Goal: Information Seeking & Learning: Learn about a topic

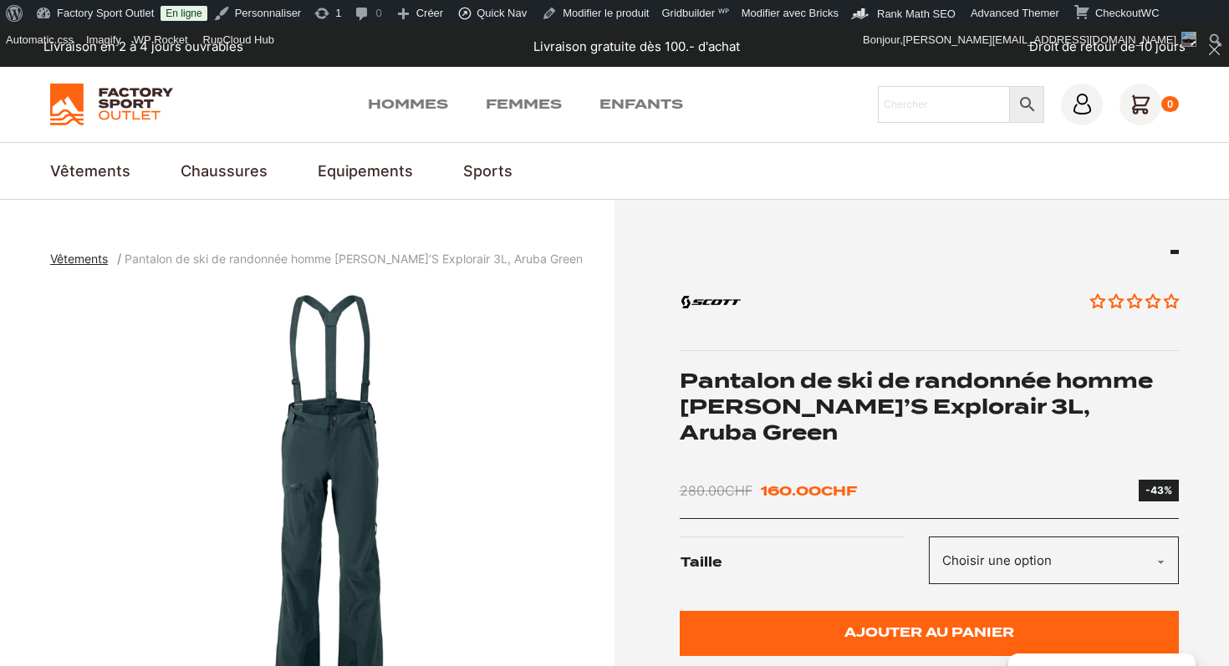
click at [1041, 385] on h1 "Pantalon de ski de randonnée homme [PERSON_NAME]’S Explorair 3L, Aruba Green" at bounding box center [930, 407] width 500 height 79
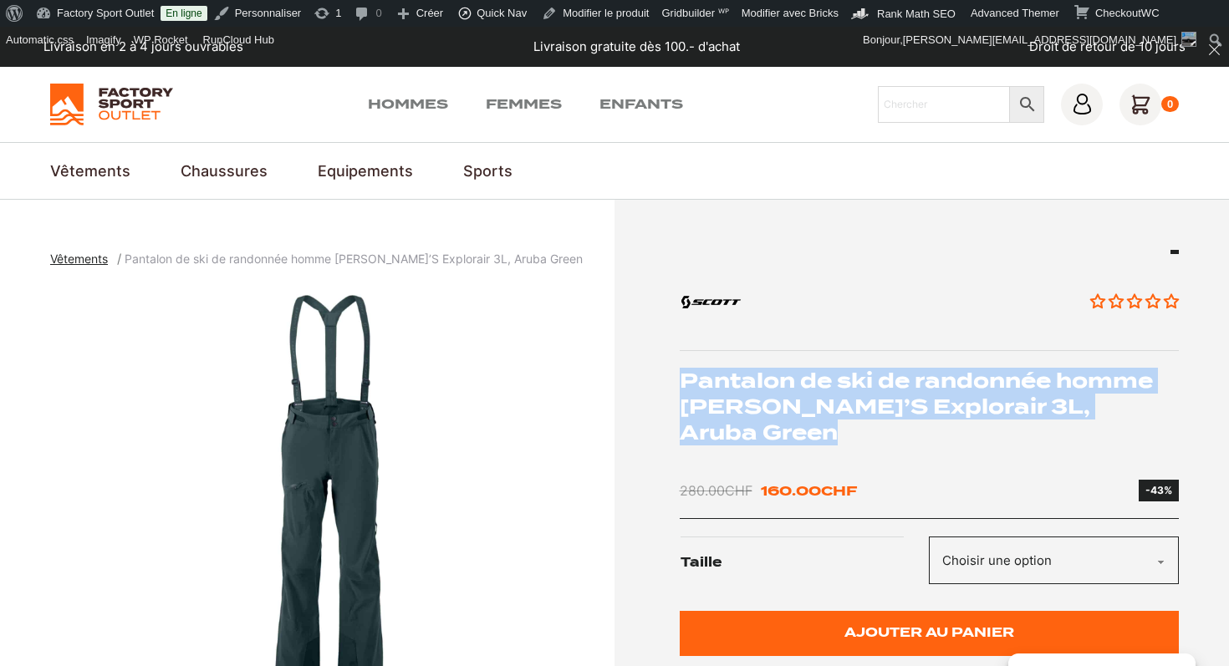
click at [1041, 385] on h1 "Pantalon de ski de randonnée homme [PERSON_NAME]’S Explorair 3L, Aruba Green" at bounding box center [930, 407] width 500 height 79
copy div "Pantalon de ski de randonnée homme [PERSON_NAME]’S Explorair 3L, Aruba Green"
click at [333, 436] on img "1 of 2" at bounding box center [328, 494] width 556 height 418
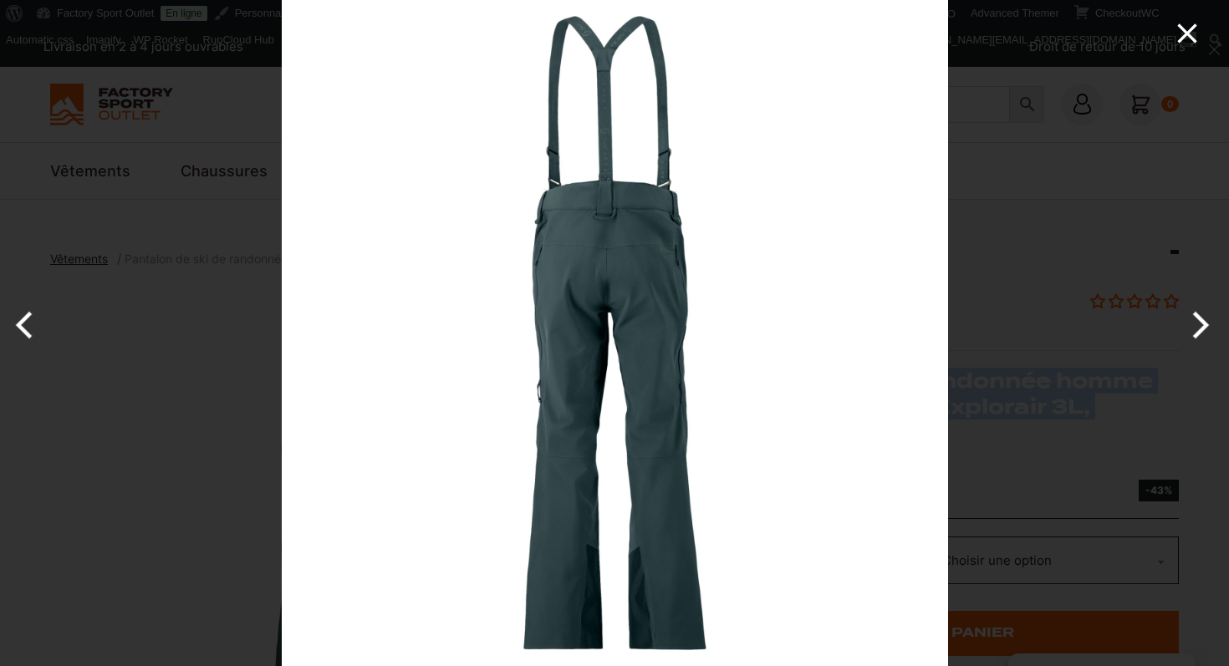
click at [1187, 28] on icon "Close" at bounding box center [1186, 33] width 33 height 33
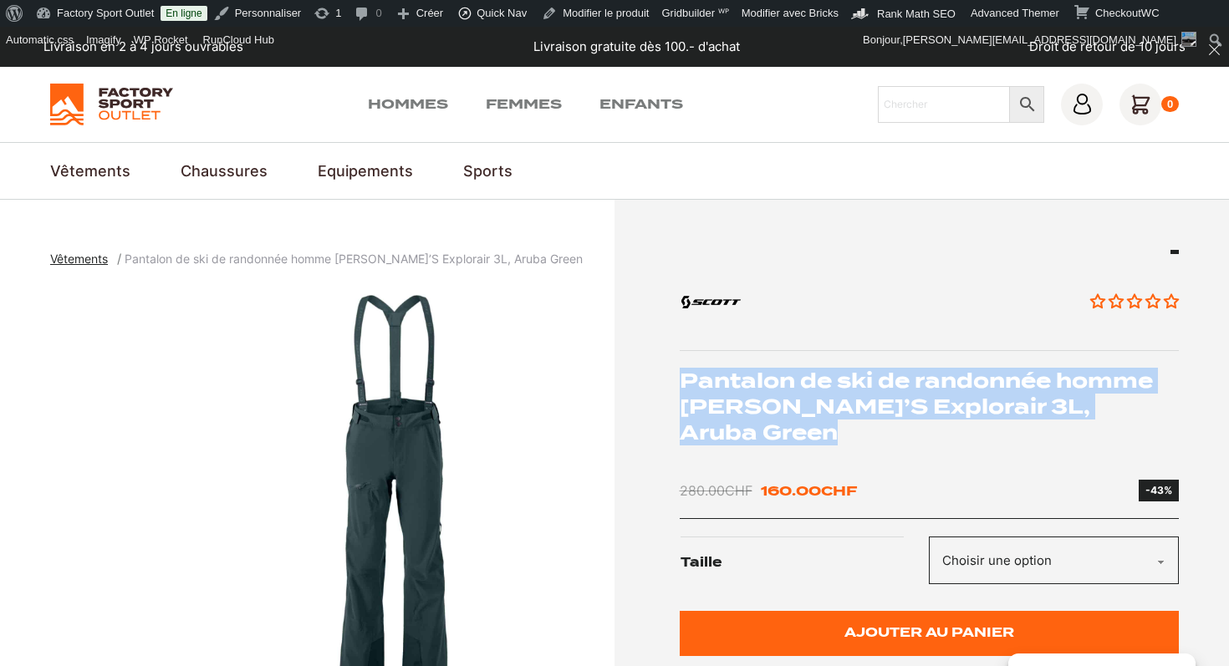
click at [346, 474] on img "1 of 2" at bounding box center [393, 494] width 556 height 418
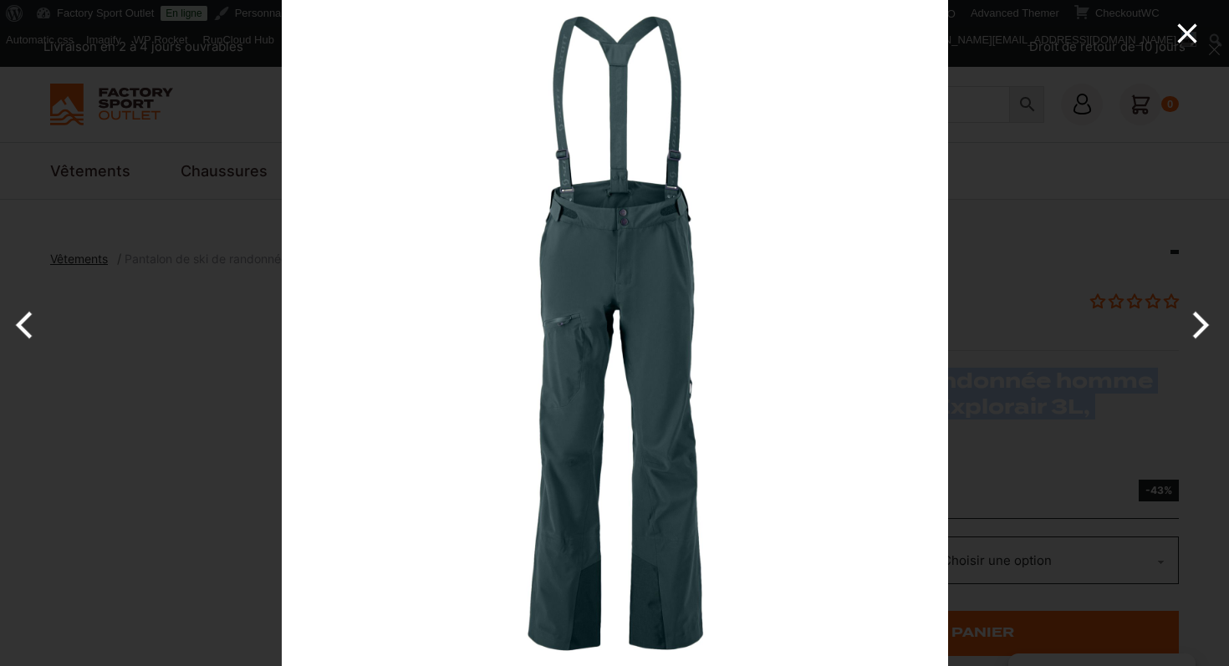
click at [1186, 41] on icon "Close" at bounding box center [1186, 33] width 33 height 33
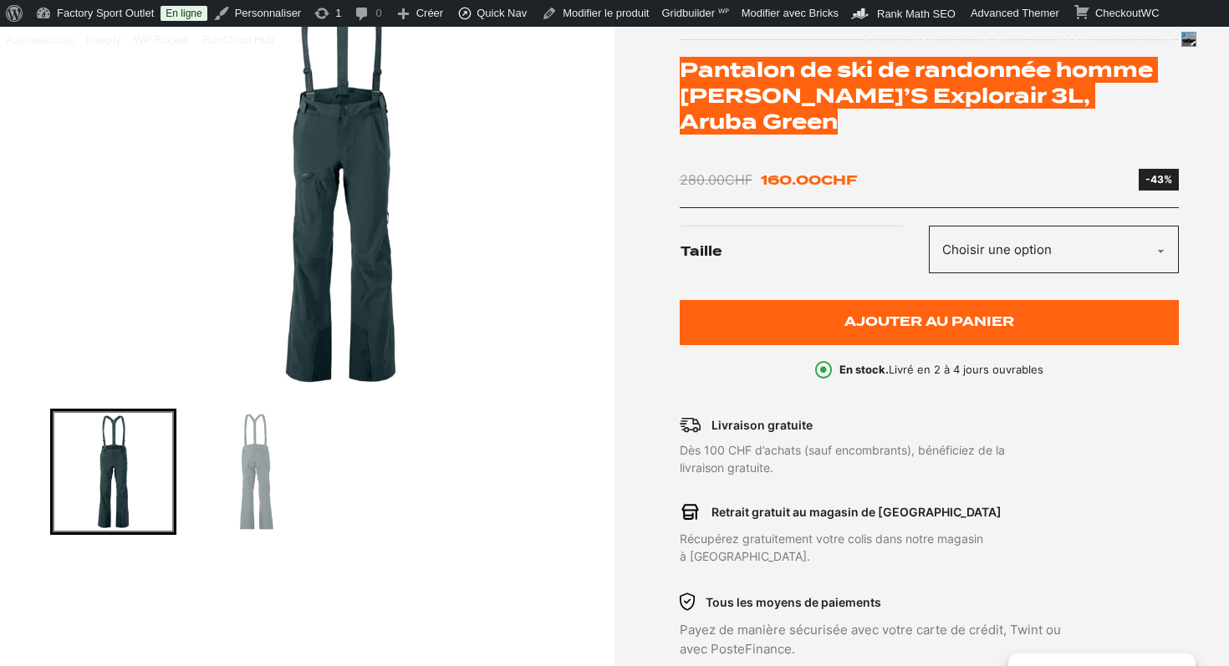
scroll to position [413, 0]
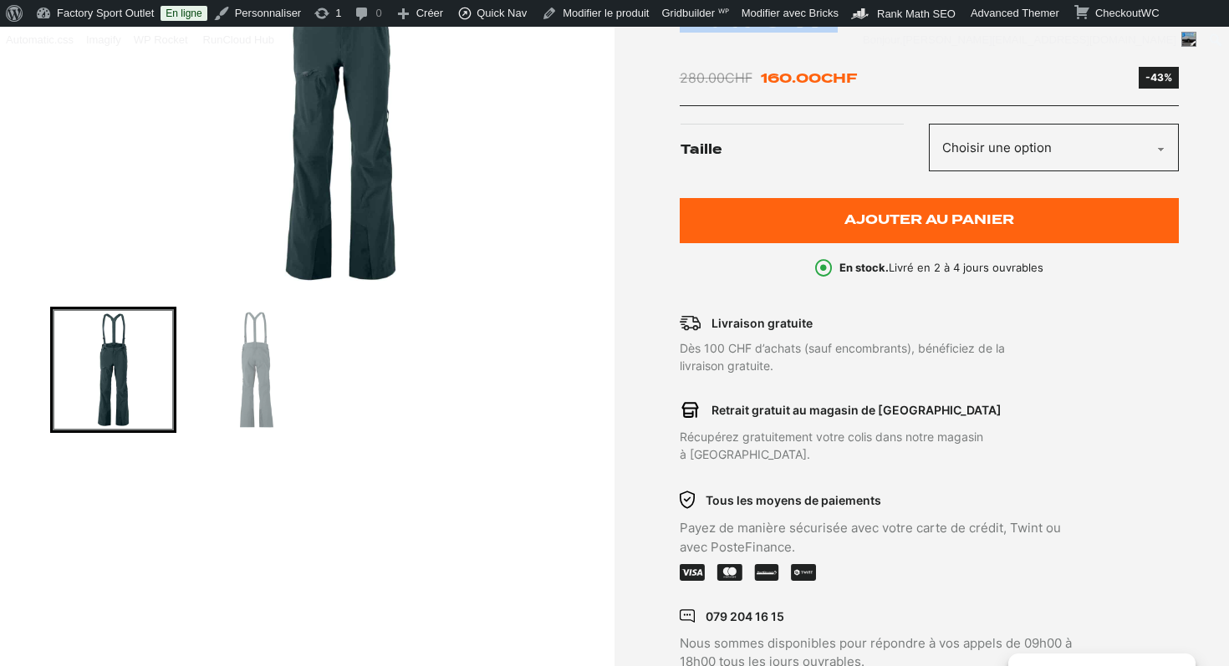
click at [257, 368] on img "Go to slide 2" at bounding box center [256, 369] width 121 height 121
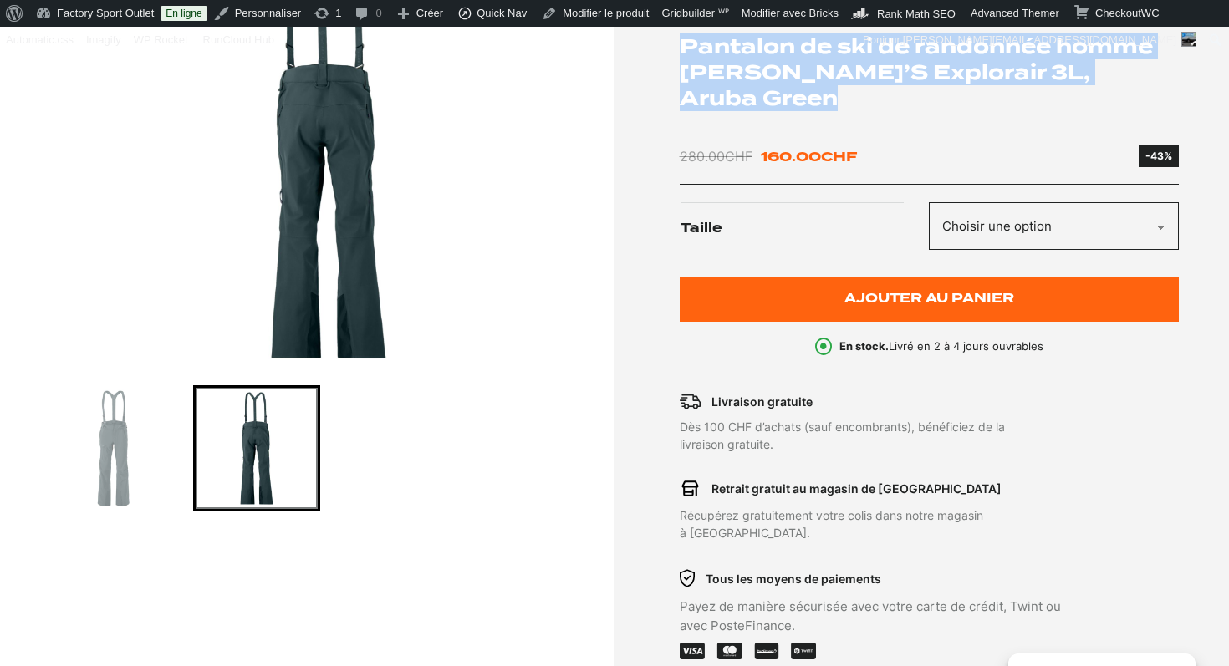
scroll to position [194, 0]
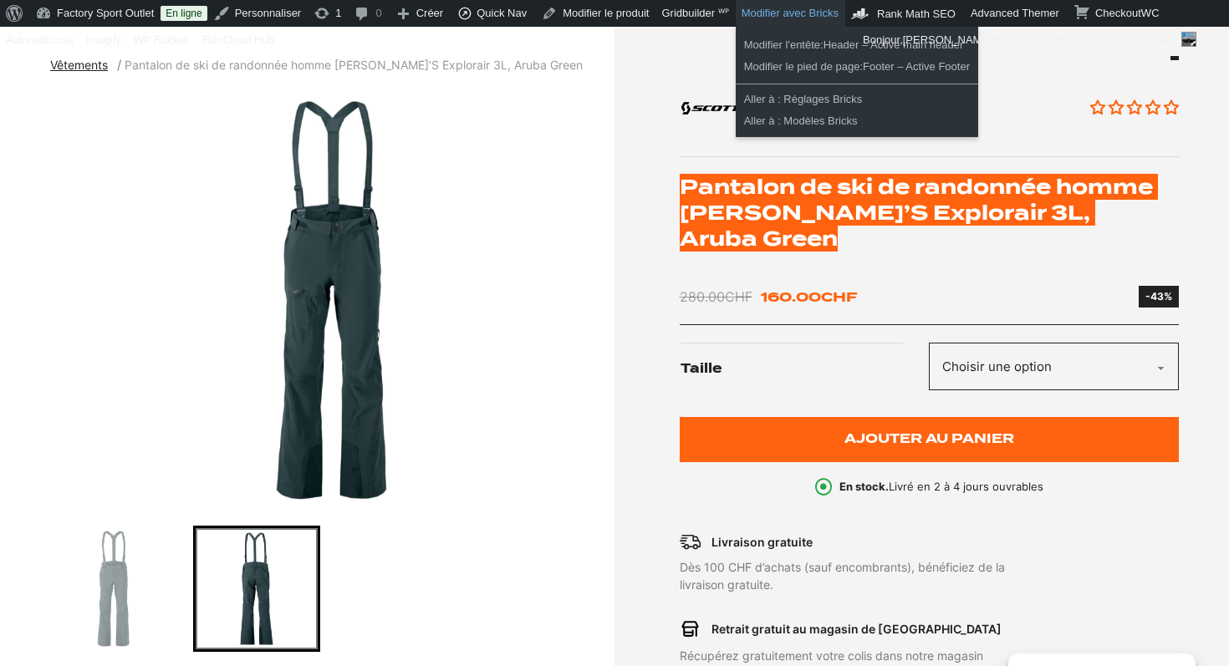
drag, startPoint x: 295, startPoint y: 296, endPoint x: 854, endPoint y: 10, distance: 627.4
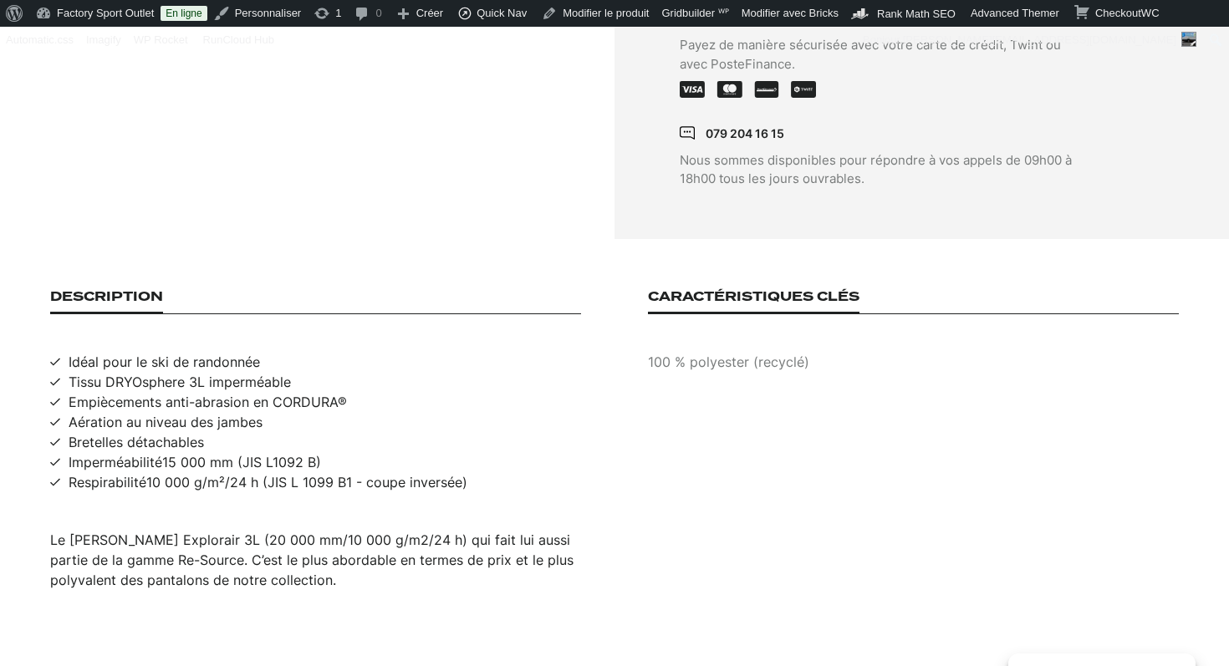
scroll to position [958, 0]
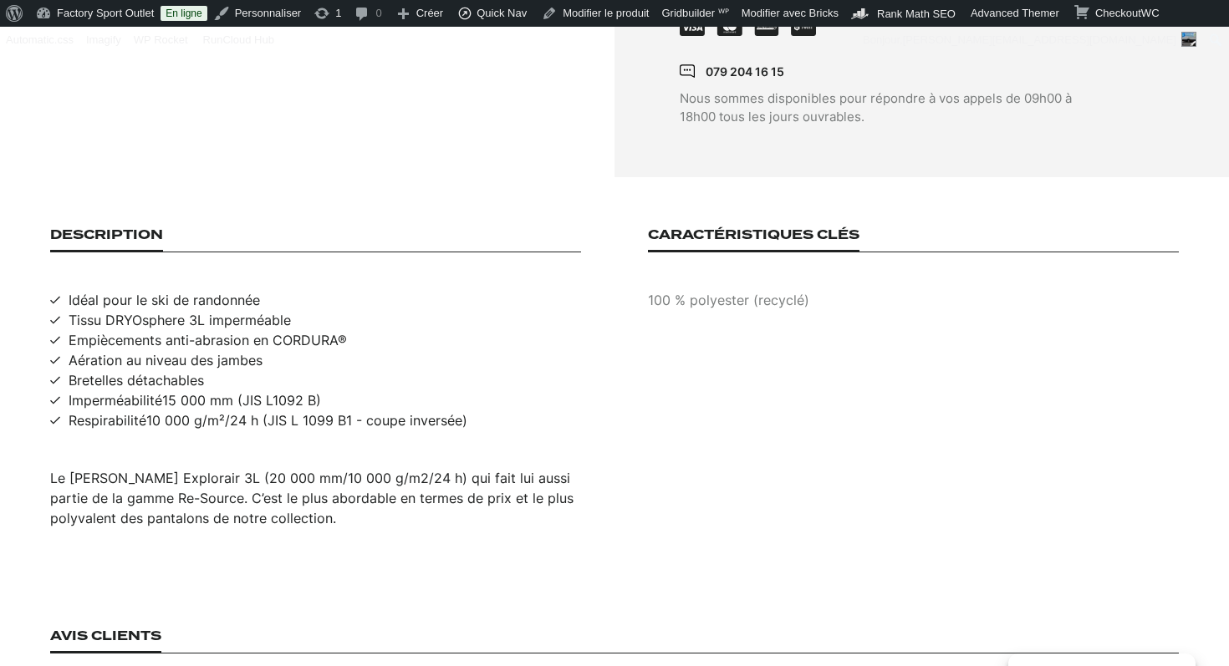
click at [223, 468] on div "Le [PERSON_NAME] Explorair 3L (20 000 mm/10 000 g/m2/24 h) qui fait lui aussi p…" at bounding box center [315, 498] width 531 height 60
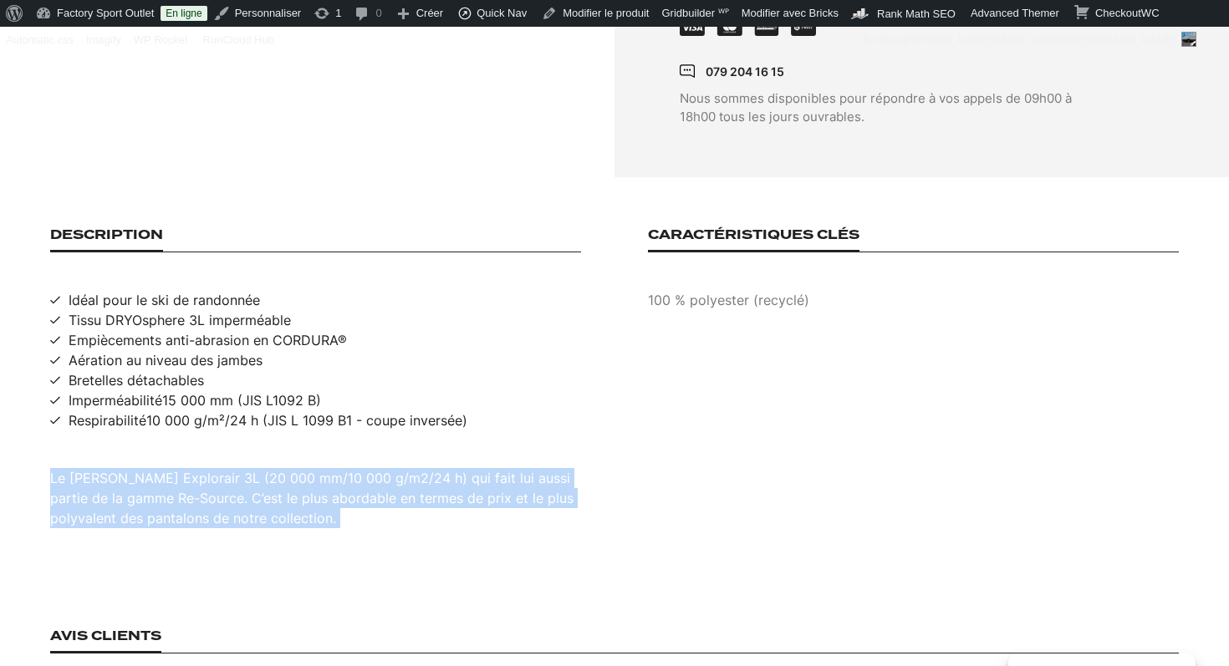
click at [223, 468] on div "Le [PERSON_NAME] Explorair 3L (20 000 mm/10 000 g/m2/24 h) qui fait lui aussi p…" at bounding box center [315, 498] width 531 height 60
copy div "Le [PERSON_NAME] Explorair 3L (20 000 mm/10 000 g/m2/24 h) qui fait lui aussi p…"
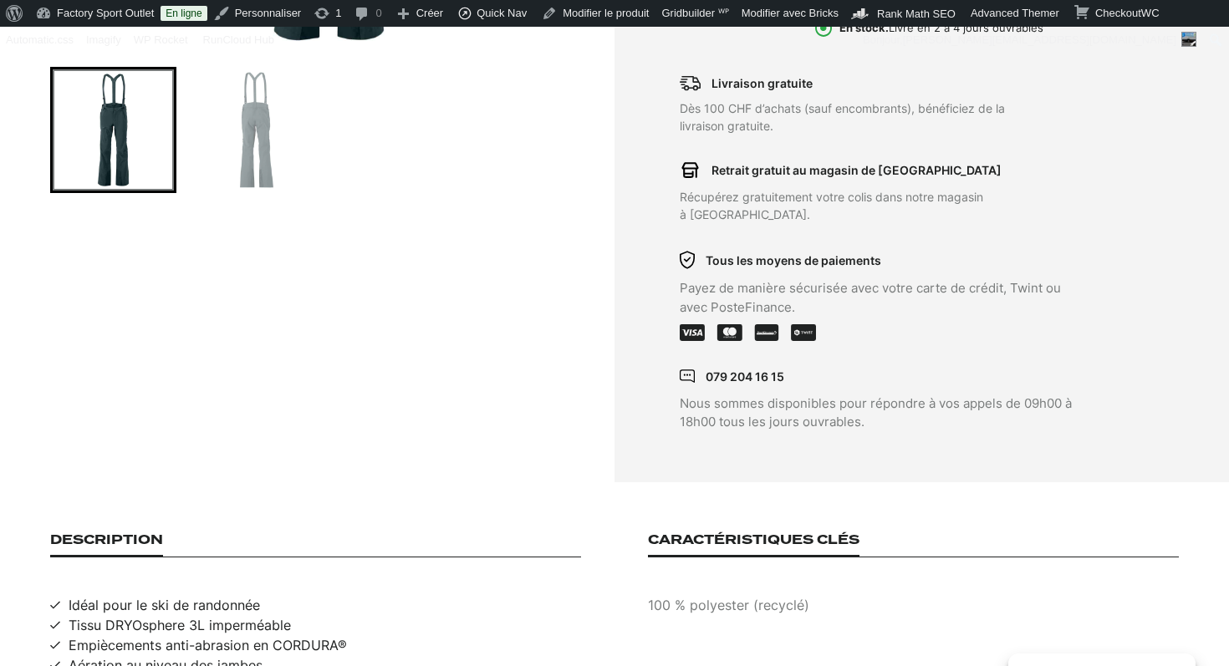
scroll to position [921, 0]
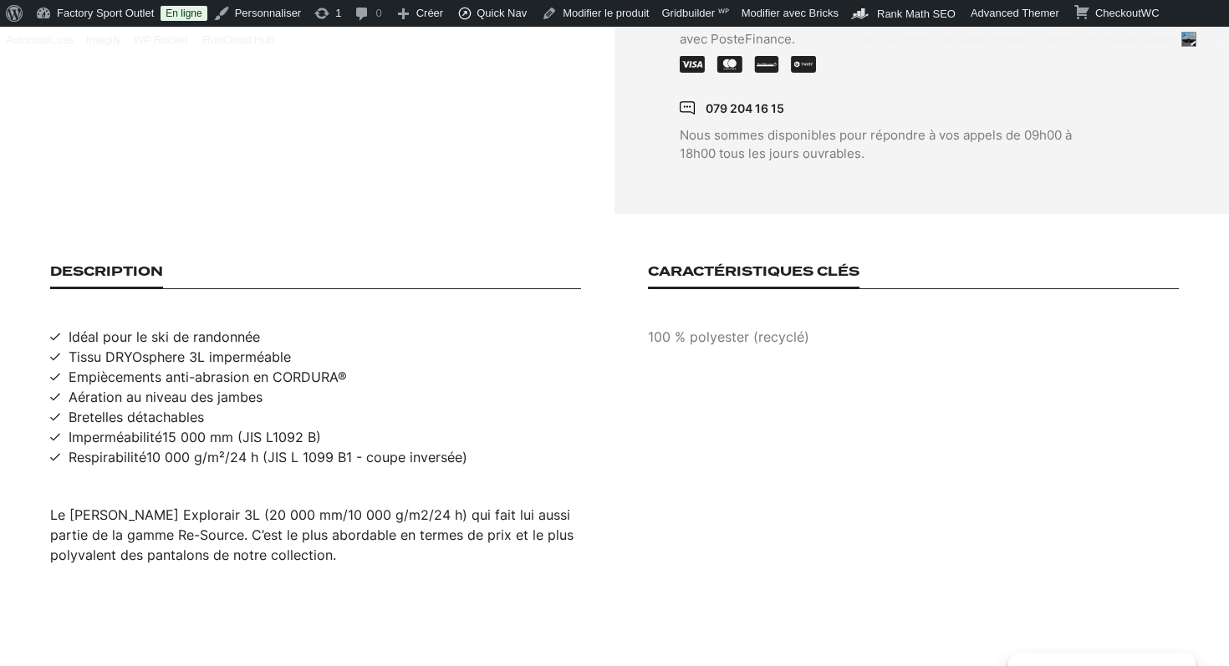
click at [238, 327] on span "Idéal pour le ski de randonnée" at bounding box center [164, 337] width 191 height 20
copy span "Idéal pour le ski de randonnée"
click at [123, 347] on span "Tissu DRYOsphere 3L imperméable" at bounding box center [180, 357] width 222 height 20
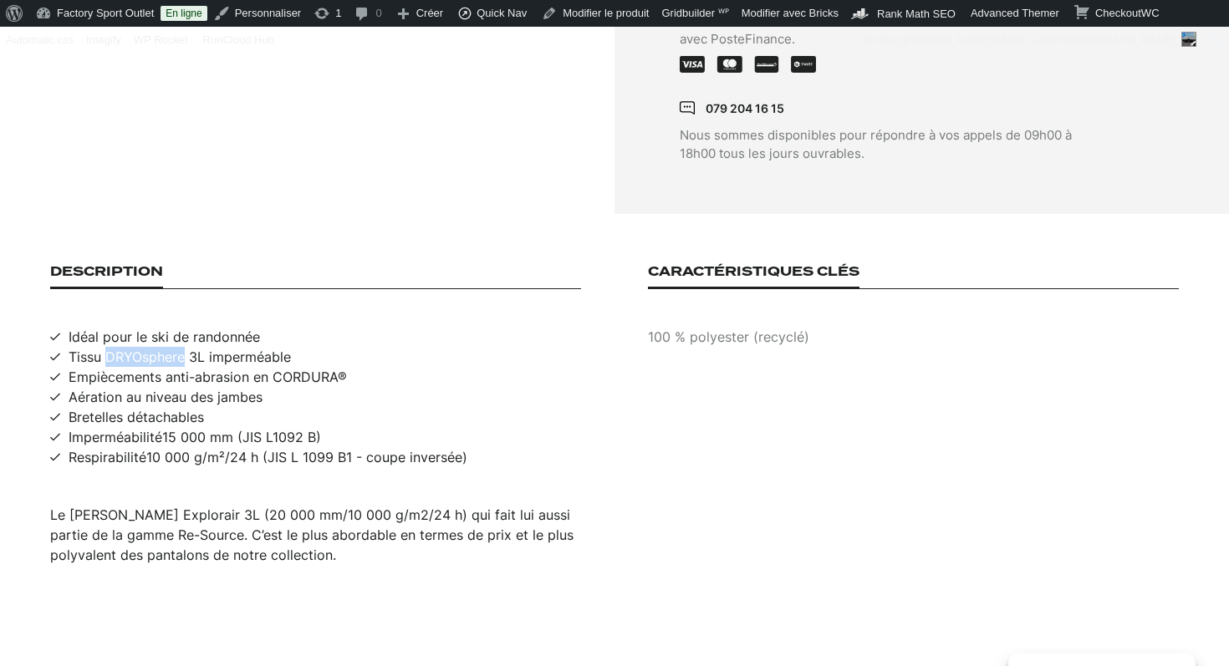
click at [123, 347] on span "Tissu DRYOsphere 3L imperméable" at bounding box center [180, 357] width 222 height 20
copy span "Tissu DRYOsphere 3L imperméable"
click at [246, 367] on span "Empiècements anti-abrasion en CORDURA®" at bounding box center [208, 377] width 278 height 20
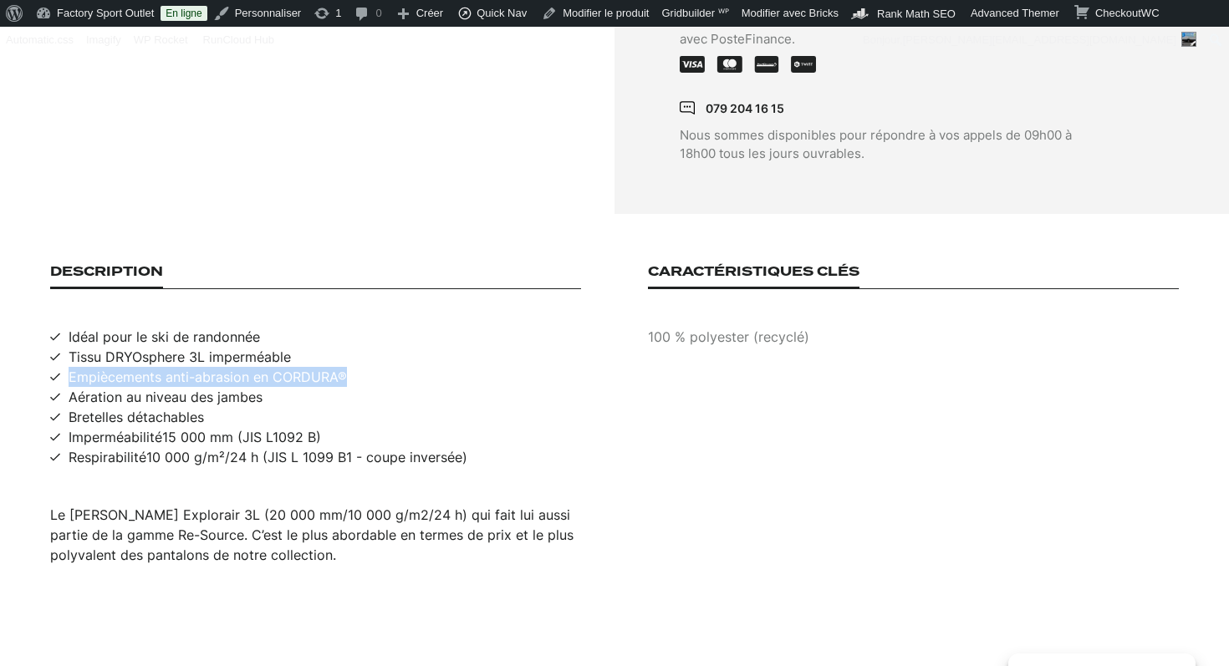
click at [246, 367] on span "Empiècements anti-abrasion en CORDURA®" at bounding box center [208, 377] width 278 height 20
copy span "Empiècements anti-abrasion en CORDURA®"
click at [204, 387] on span "Aération au niveau des jambes" at bounding box center [166, 397] width 194 height 20
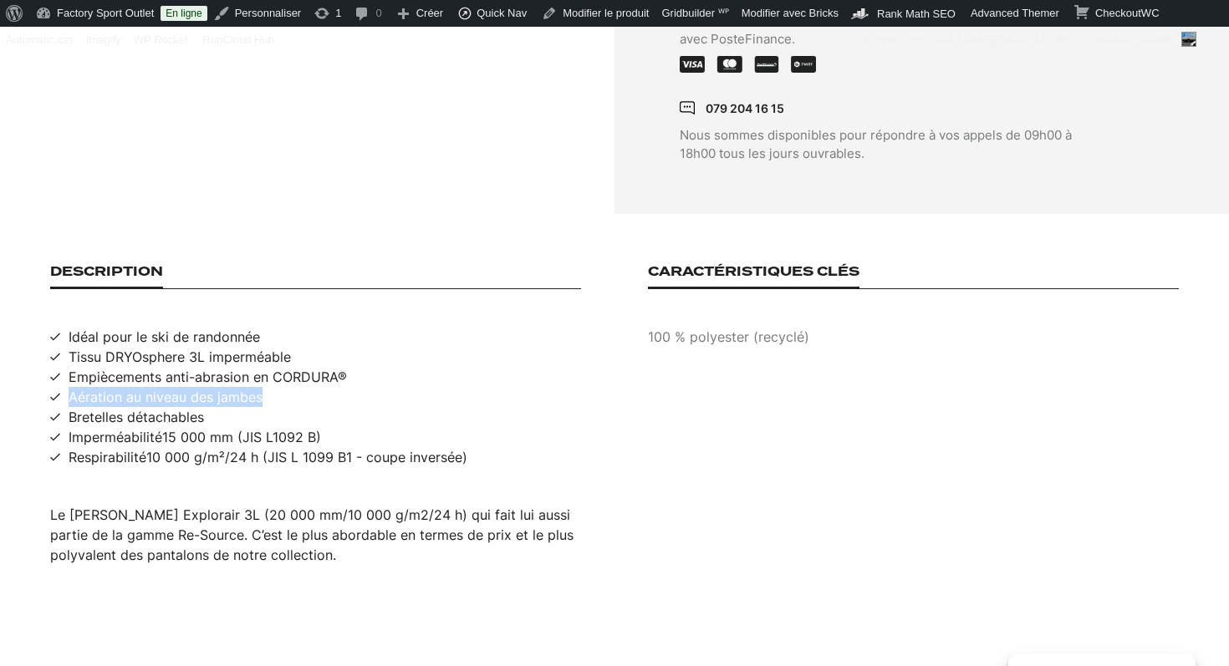
click at [204, 387] on span "Aération au niveau des jambes" at bounding box center [166, 397] width 194 height 20
copy span "Aération au niveau des jambes"
click at [152, 407] on span "Bretelles détachables" at bounding box center [136, 417] width 135 height 20
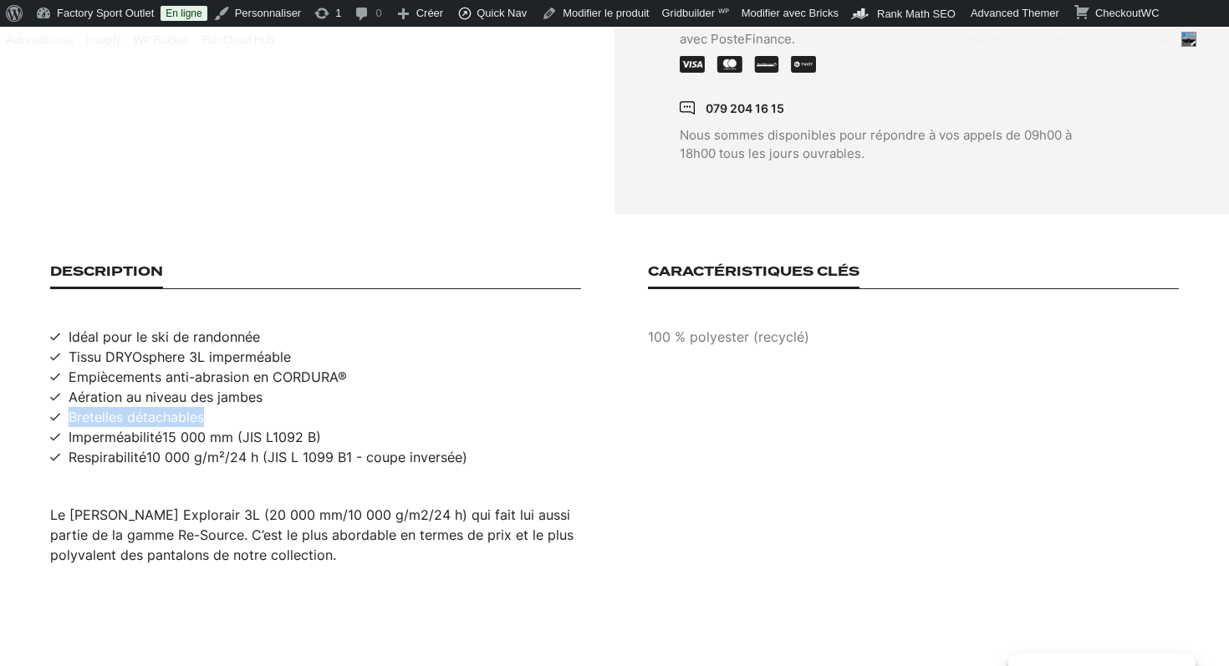
copy span "Bretelles détachables"
click at [155, 427] on span "Imperméabilité15 000 mm (JIS L1092 B)" at bounding box center [195, 437] width 252 height 20
copy span "Imperméabilité15 000 mm (JIS L1092 B)"
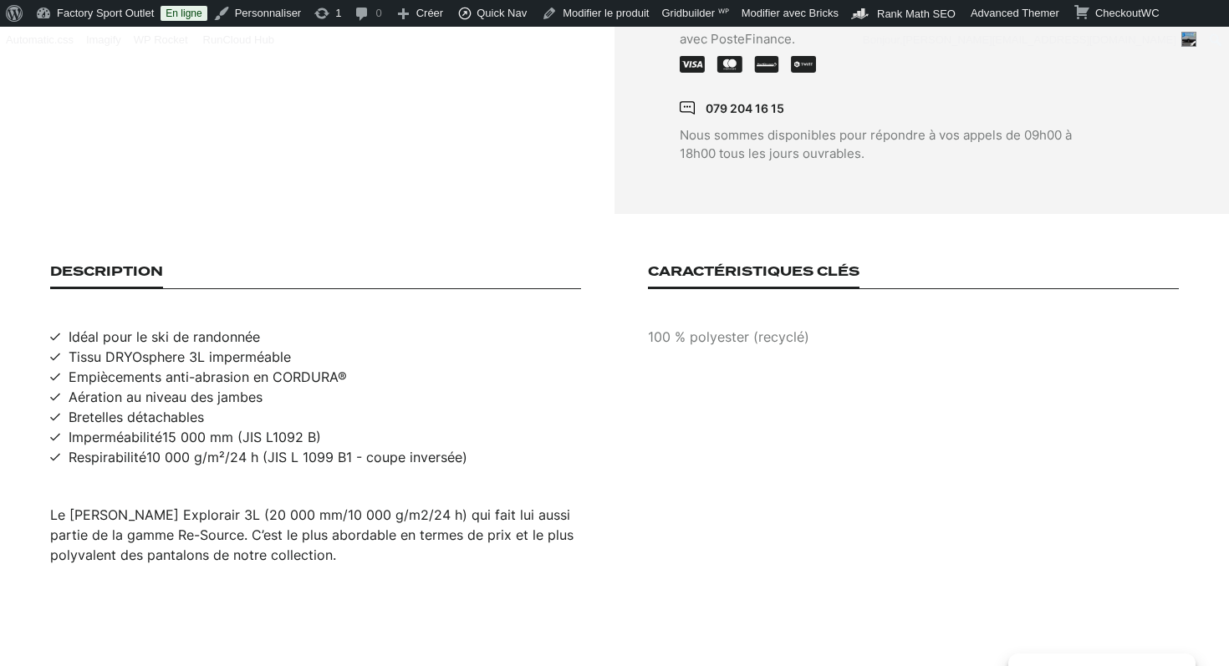
click at [387, 447] on span "Respirabilité10 000 g/m²/24 h (JIS L 1099 B1 - coupe inversée)" at bounding box center [268, 457] width 399 height 20
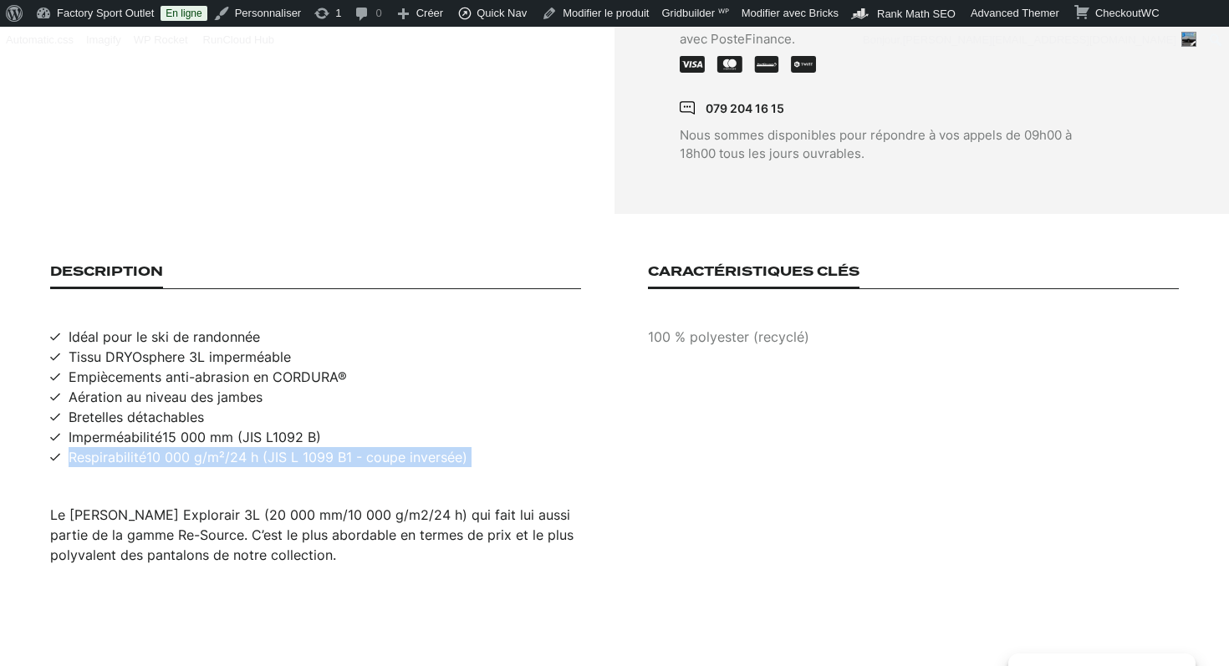
click at [387, 447] on span "Respirabilité10 000 g/m²/24 h (JIS L 1099 B1 - coupe inversée)" at bounding box center [268, 457] width 399 height 20
copy span "Respirabilité10 000 g/m²/24 h (JIS L 1099 B1 - coupe inversée)"
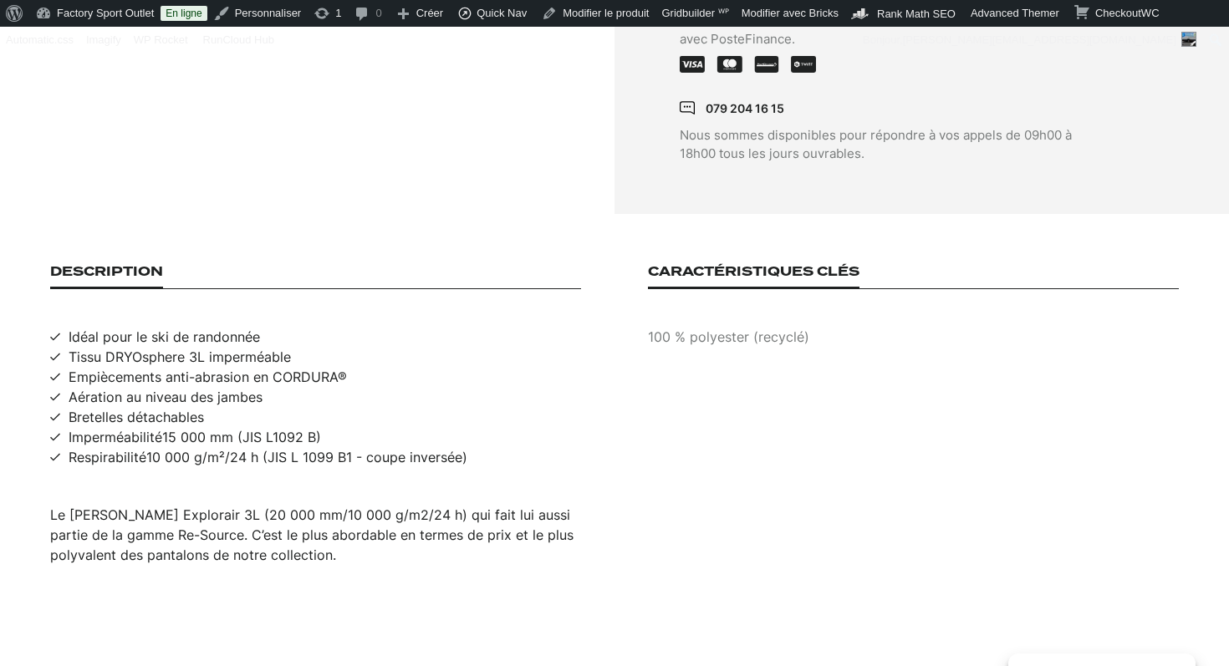
click at [702, 327] on p "100 % polyester (recyclé)" at bounding box center [913, 337] width 531 height 20
copy p "100 % polyester (recyclé)"
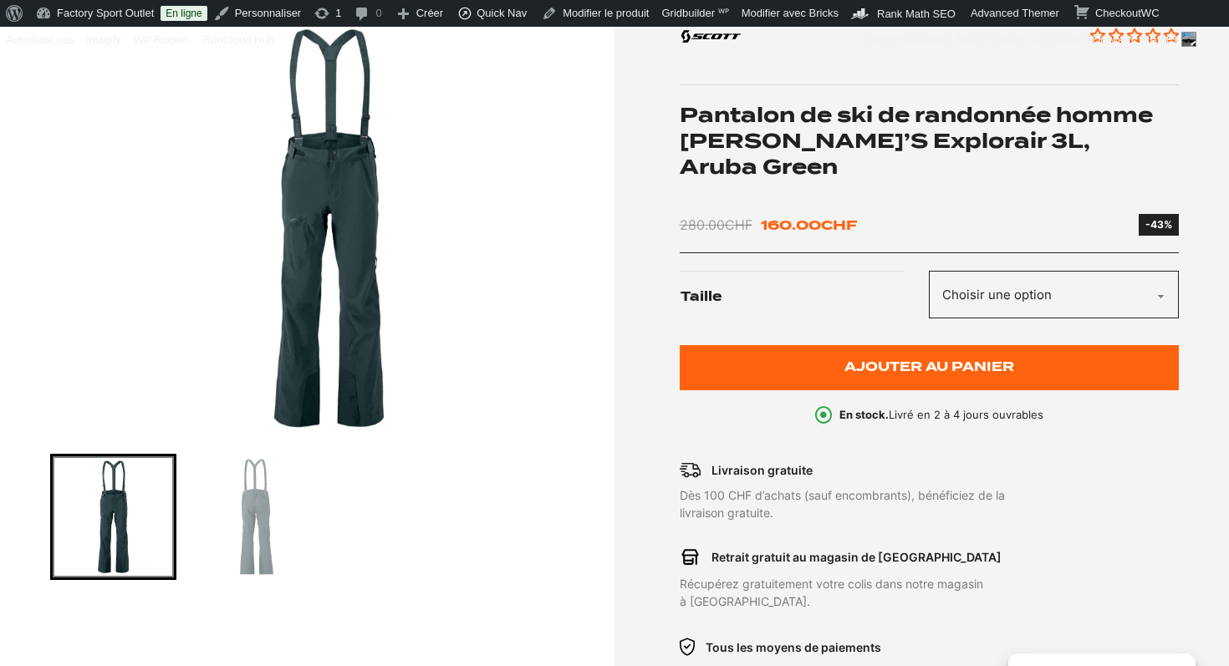
scroll to position [258, 0]
